Goal: Information Seeking & Learning: Learn about a topic

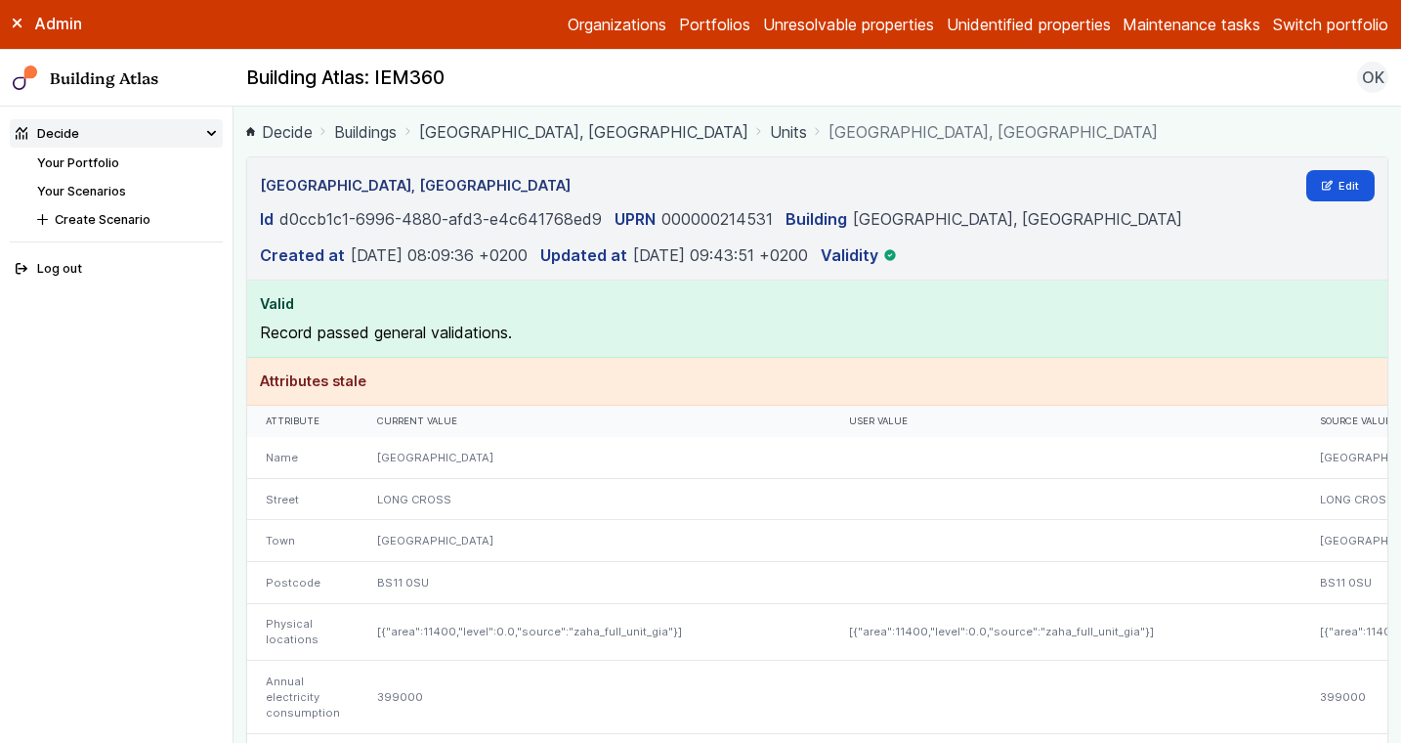
click at [557, 137] on link "[GEOGRAPHIC_DATA], [GEOGRAPHIC_DATA]" at bounding box center [583, 131] width 329 height 23
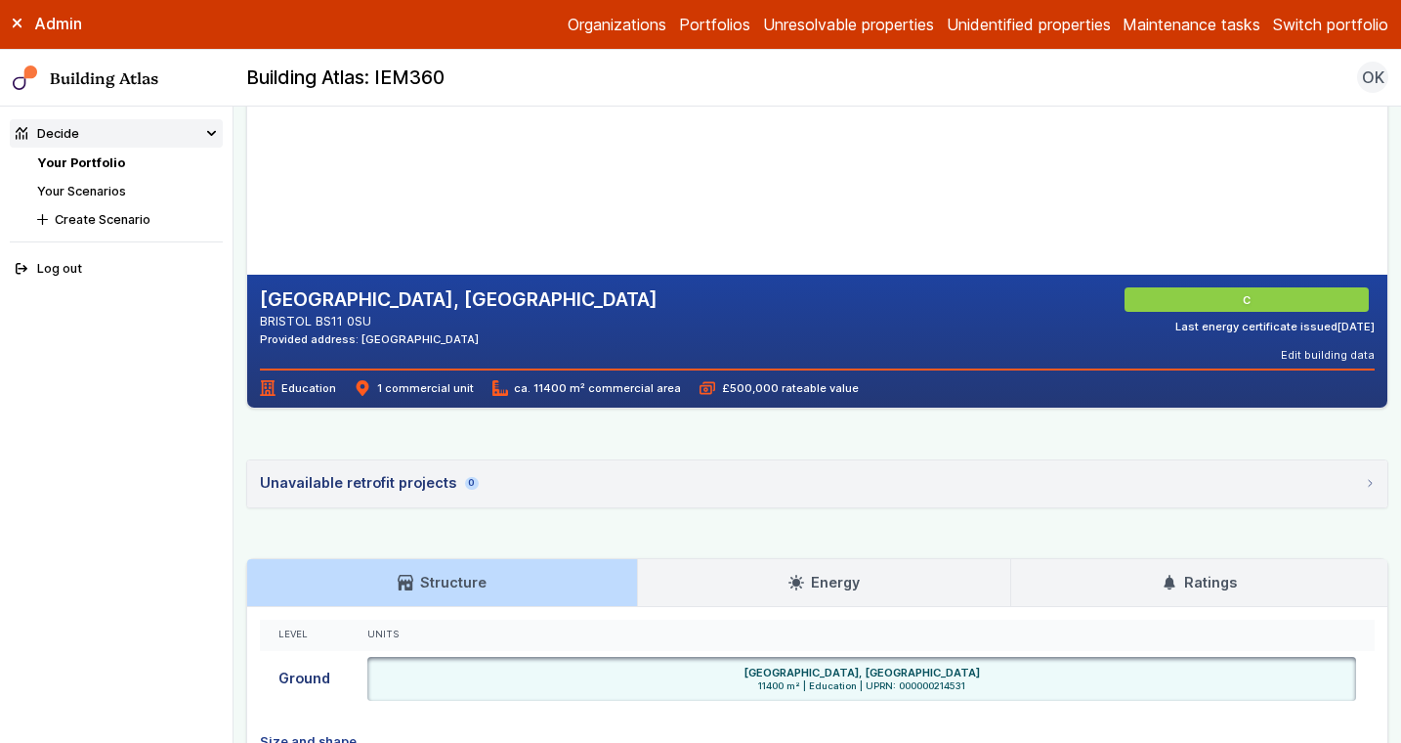
scroll to position [525, 0]
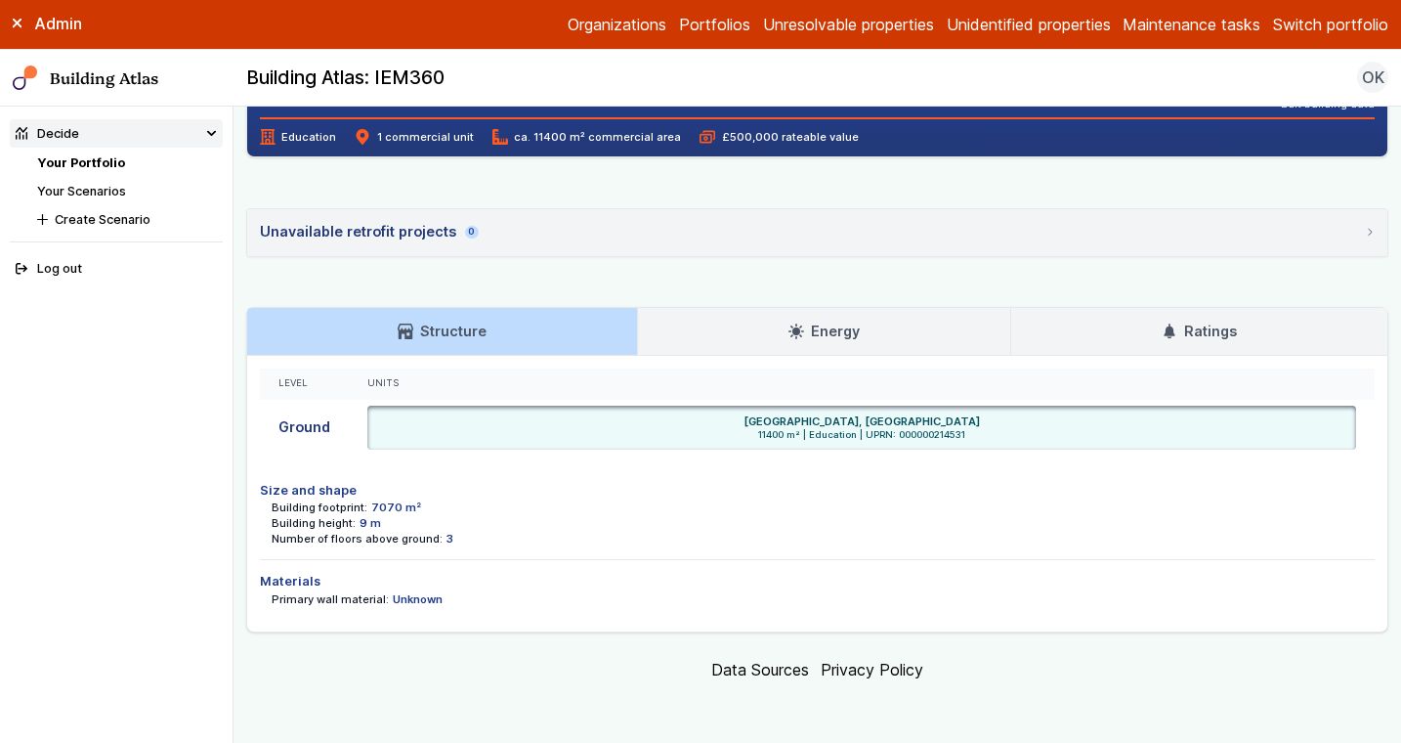
click at [655, 337] on link "Energy" at bounding box center [824, 331] width 372 height 47
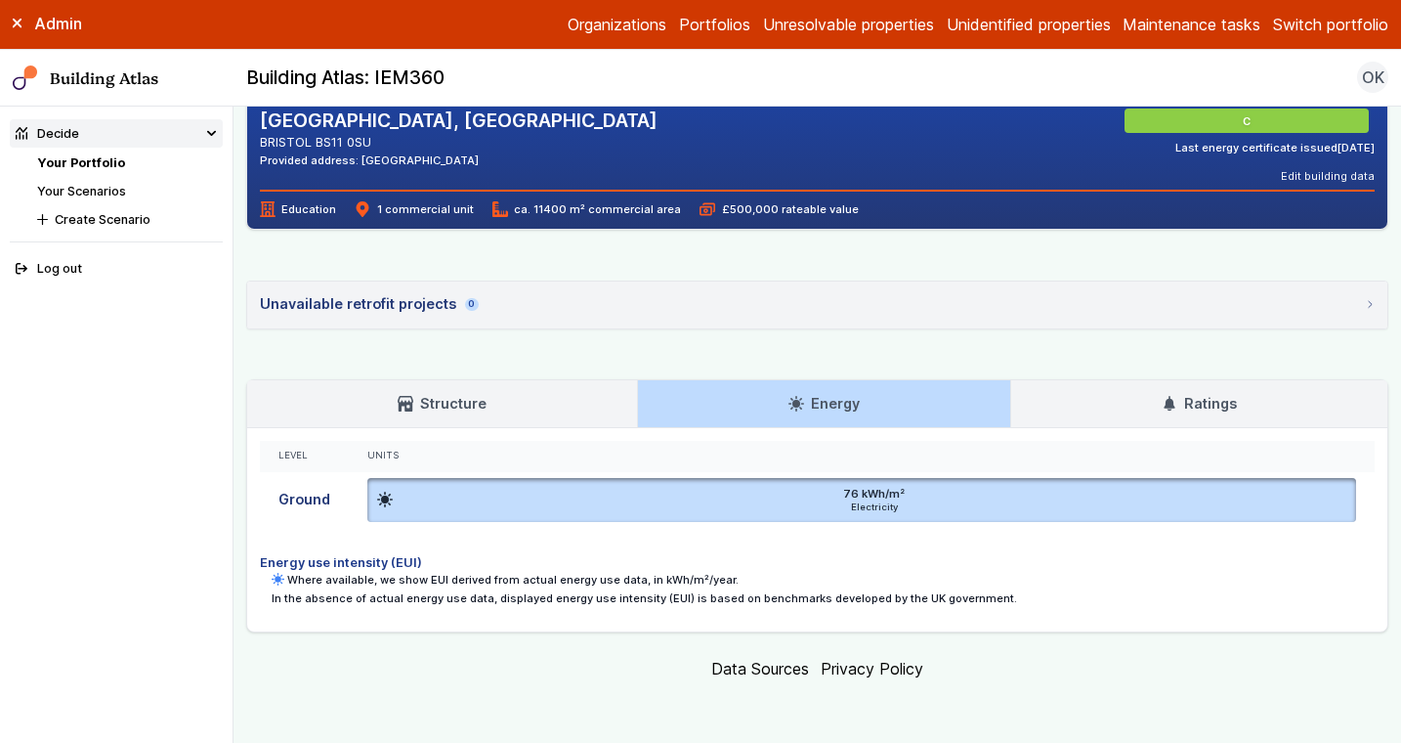
scroll to position [451, 0]
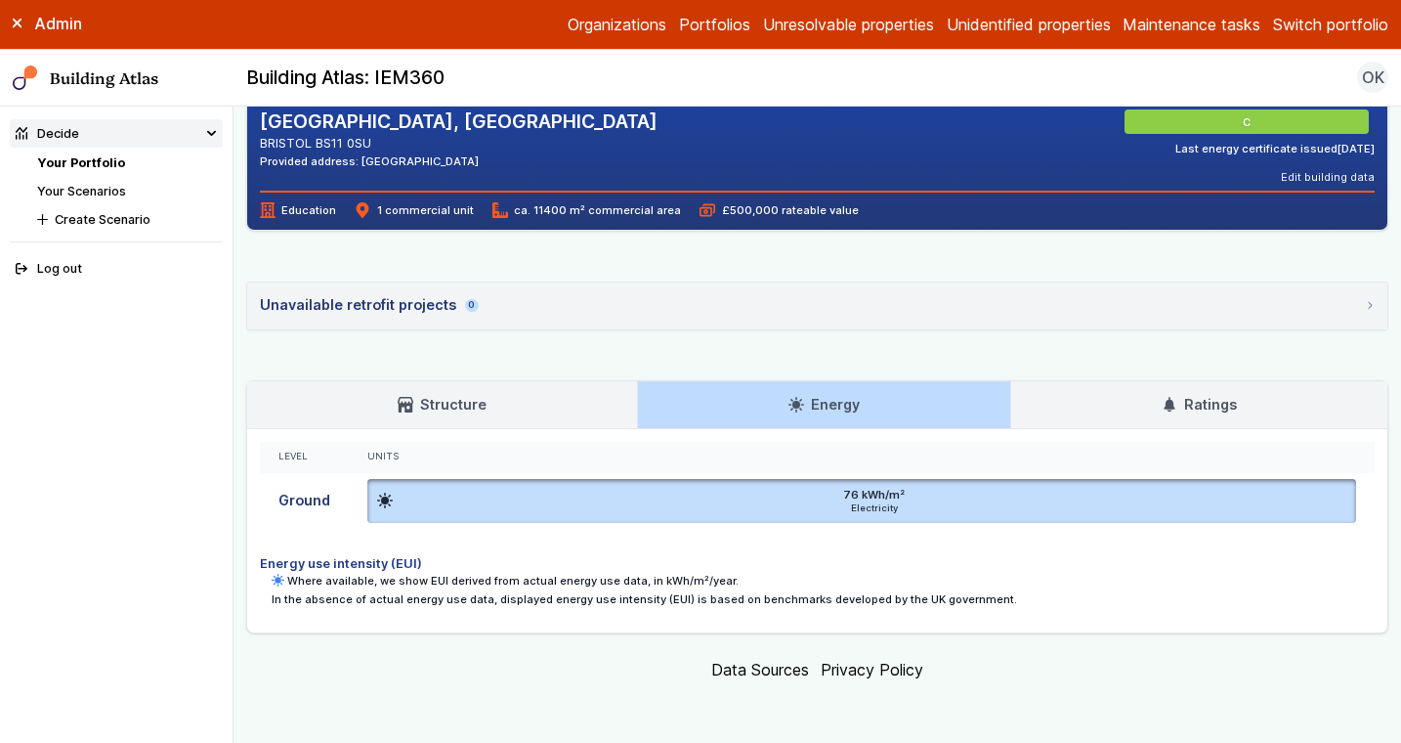
click at [1098, 410] on link "Ratings" at bounding box center [1199, 404] width 376 height 47
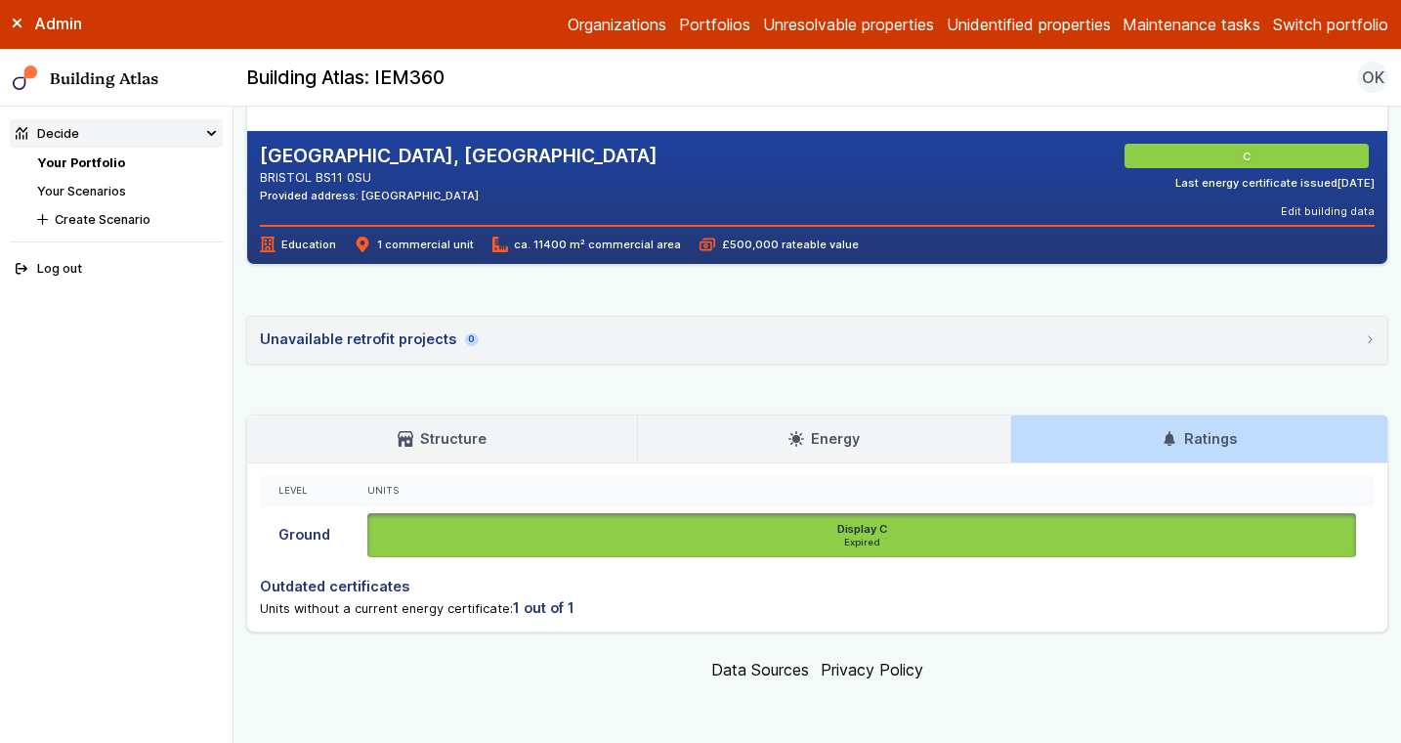
click at [399, 448] on h3 "Structure" at bounding box center [442, 438] width 88 height 21
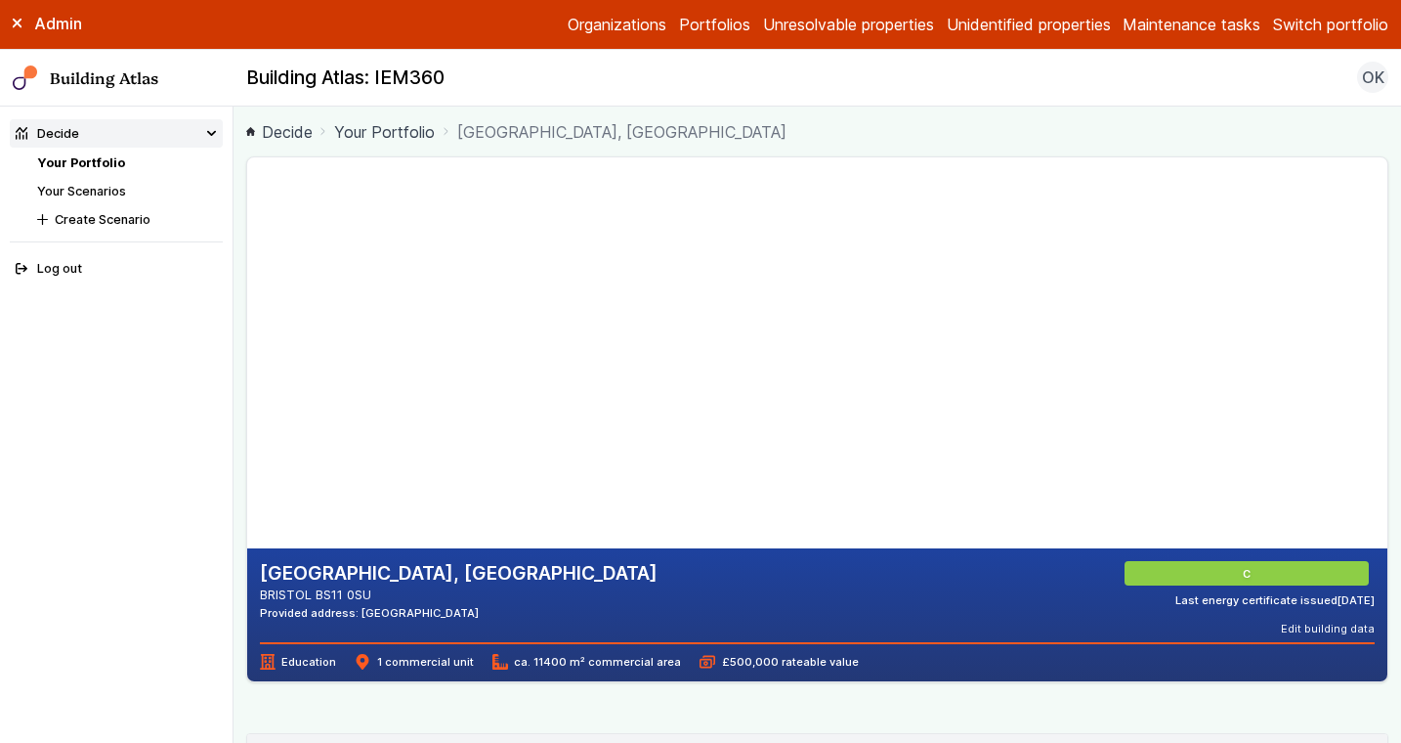
drag, startPoint x: 586, startPoint y: 436, endPoint x: 564, endPoint y: 273, distance: 164.7
click at [247, 273] on gmp-map-3d at bounding box center [247, 352] width 0 height 391
drag, startPoint x: 549, startPoint y: 441, endPoint x: 544, endPoint y: 342, distance: 98.8
click at [247, 342] on gmp-map-3d at bounding box center [247, 352] width 0 height 391
